Goal: Task Accomplishment & Management: Manage account settings

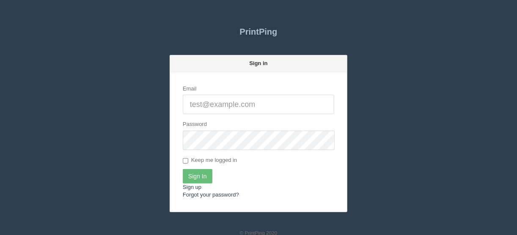
click at [199, 102] on input "Email" at bounding box center [259, 104] width 152 height 19
type input "[EMAIL_ADDRESS][DOMAIN_NAME]"
click at [196, 175] on input "Sign In" at bounding box center [198, 176] width 30 height 14
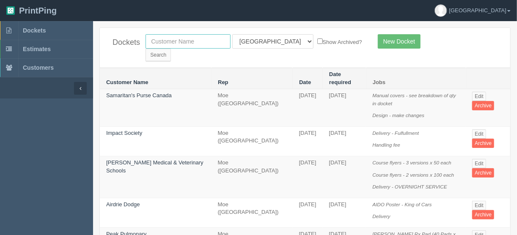
drag, startPoint x: 177, startPoint y: 38, endPoint x: 177, endPoint y: 44, distance: 5.9
click at [177, 38] on input "text" at bounding box center [188, 41] width 85 height 14
type input "olds g"
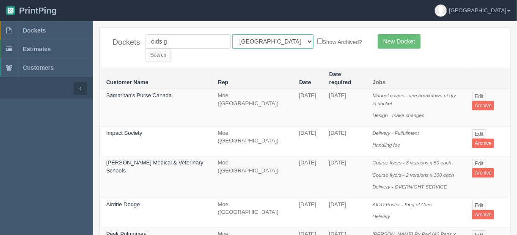
click at [267, 41] on select "All Users [PERSON_NAME] Test 1 [PERSON_NAME] [PERSON_NAME] [PERSON_NAME] France…" at bounding box center [272, 41] width 81 height 14
select select
click at [232, 34] on select "All Users [PERSON_NAME] Test 1 [PERSON_NAME] [PERSON_NAME] [PERSON_NAME] France…" at bounding box center [272, 41] width 81 height 14
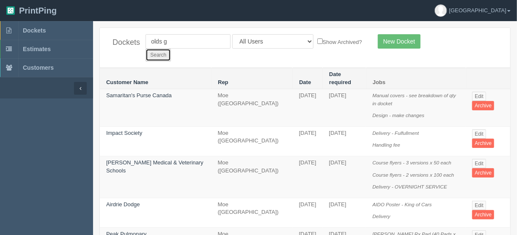
click at [171, 49] on input "Search" at bounding box center [158, 55] width 25 height 13
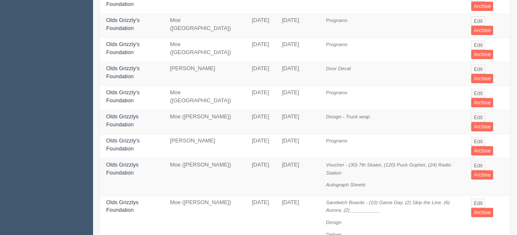
scroll to position [135, 0]
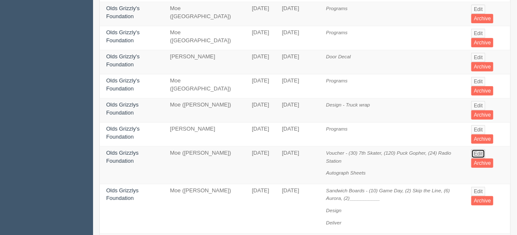
click at [477, 149] on link "Edit" at bounding box center [478, 153] width 14 height 9
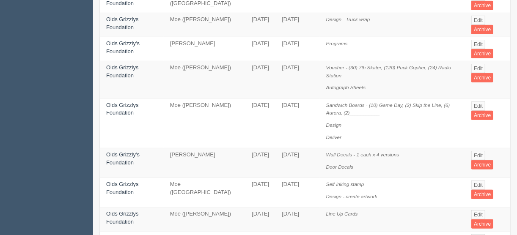
scroll to position [237, 0]
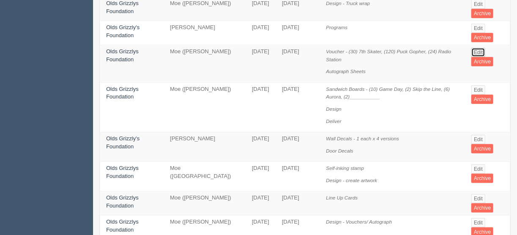
click at [478, 48] on link "Edit" at bounding box center [478, 52] width 14 height 9
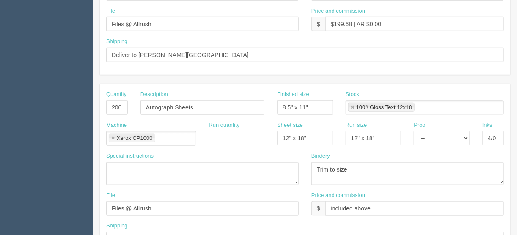
scroll to position [406, 0]
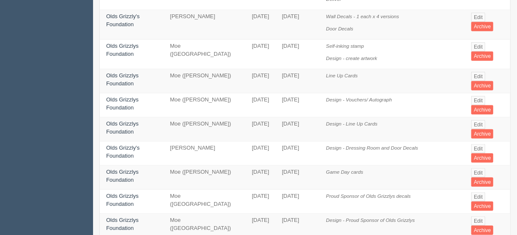
scroll to position [372, 0]
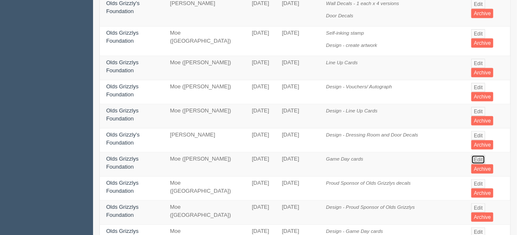
click at [480, 155] on link "Edit" at bounding box center [478, 159] width 14 height 9
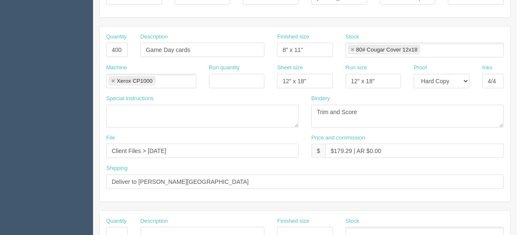
scroll to position [203, 0]
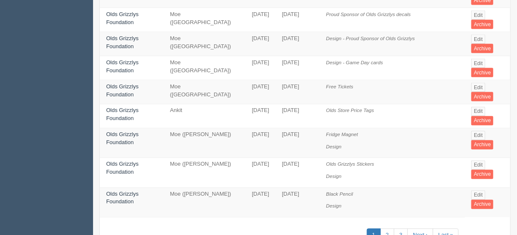
scroll to position [542, 0]
click at [390, 229] on link "2" at bounding box center [387, 236] width 14 height 14
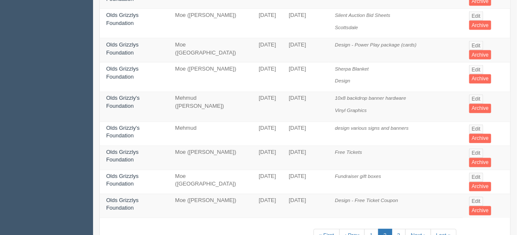
scroll to position [572, 0]
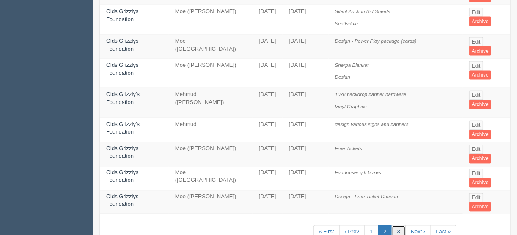
click at [398, 226] on link "3" at bounding box center [399, 233] width 14 height 14
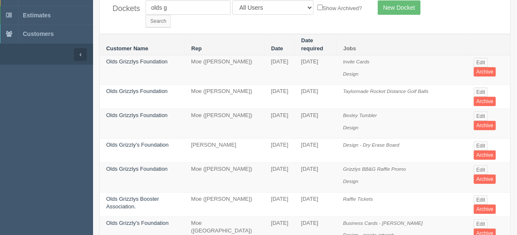
scroll to position [68, 0]
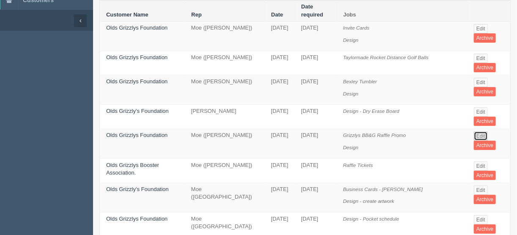
click at [480, 132] on link "Edit" at bounding box center [481, 136] width 14 height 9
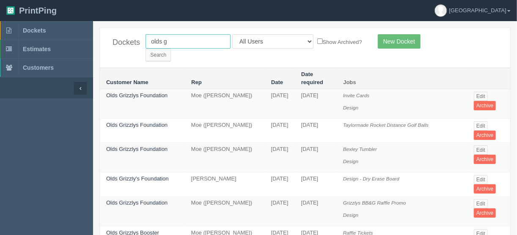
drag, startPoint x: 224, startPoint y: 39, endPoint x: 121, endPoint y: 44, distance: 103.4
click at [123, 43] on div "Dockets olds g All Users [PERSON_NAME] Test 1 [PERSON_NAME] [PERSON_NAME] [PERS…" at bounding box center [305, 48] width 411 height 40
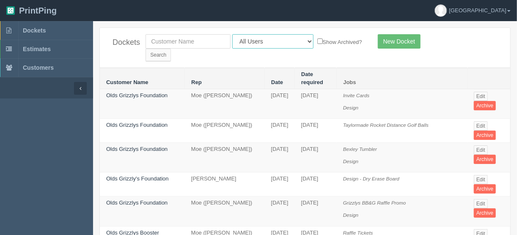
click at [271, 41] on select "All Users [PERSON_NAME] Test 1 [PERSON_NAME] [PERSON_NAME] [PERSON_NAME] France…" at bounding box center [272, 41] width 81 height 14
select select "11"
click at [232, 34] on select "All Users [PERSON_NAME] Test 1 [PERSON_NAME] [PERSON_NAME] [PERSON_NAME] France…" at bounding box center [272, 41] width 81 height 14
click at [171, 49] on input "Search" at bounding box center [158, 55] width 25 height 13
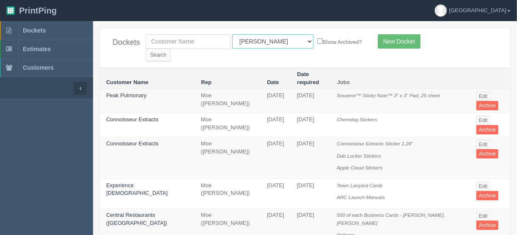
click at [269, 39] on select "All Users [PERSON_NAME] Test 1 [PERSON_NAME] [PERSON_NAME] [PERSON_NAME] France…" at bounding box center [272, 41] width 81 height 14
select select "14"
click at [232, 34] on select "All Users [PERSON_NAME] Test 1 [PERSON_NAME] [PERSON_NAME] [PERSON_NAME] France…" at bounding box center [272, 41] width 81 height 14
click at [171, 49] on input "Search" at bounding box center [158, 55] width 25 height 13
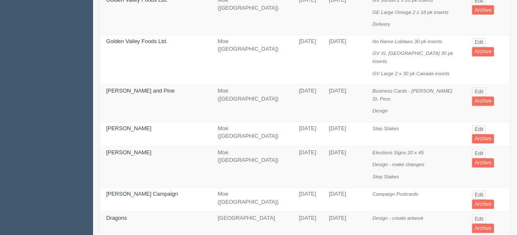
scroll to position [643, 0]
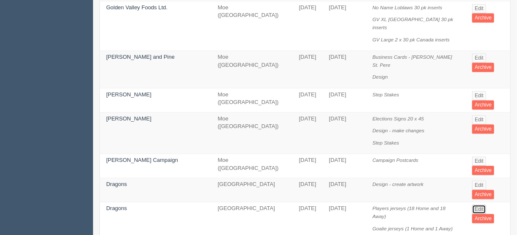
click at [479, 205] on link "Edit" at bounding box center [479, 209] width 14 height 9
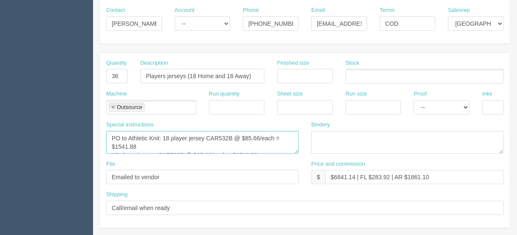
scroll to position [17, 0]
drag, startPoint x: 163, startPoint y: 133, endPoint x: 257, endPoint y: 156, distance: 96.8
click at [257, 156] on div "Special instructions PO to Athletic Knit: 18 player jersey CAR532B @ $85.66/eac…" at bounding box center [202, 140] width 205 height 39
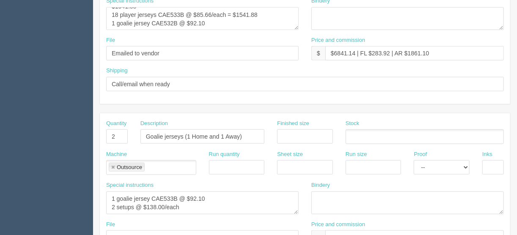
scroll to position [271, 0]
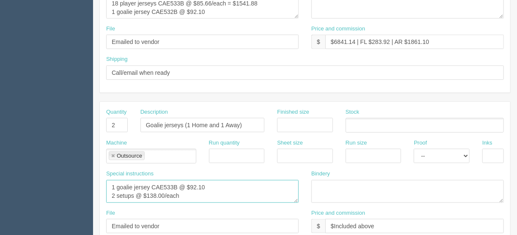
drag, startPoint x: 110, startPoint y: 182, endPoint x: 224, endPoint y: 191, distance: 114.2
click at [224, 191] on textarea "1 goalie jersey CAE533B @ $92.10 2 setups @ $138.00/each" at bounding box center [202, 191] width 193 height 23
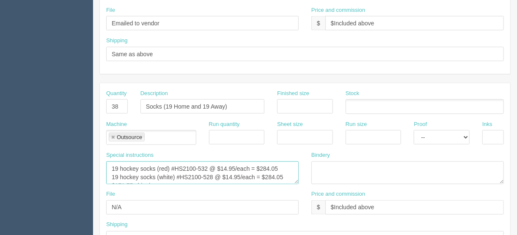
scroll to position [8, 0]
drag, startPoint x: 110, startPoint y: 162, endPoint x: 284, endPoint y: 181, distance: 175.0
click at [284, 181] on div "Special instructions 19 hockey socks (red) #HS2100-532 @ $14.95/each = $284.05 …" at bounding box center [202, 171] width 205 height 39
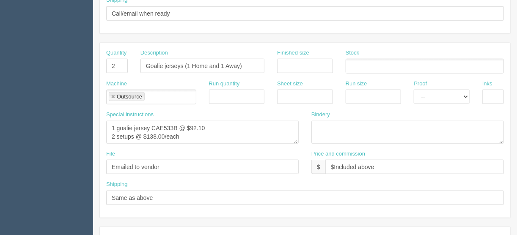
scroll to position [258, 0]
